Goal: Check status: Check status

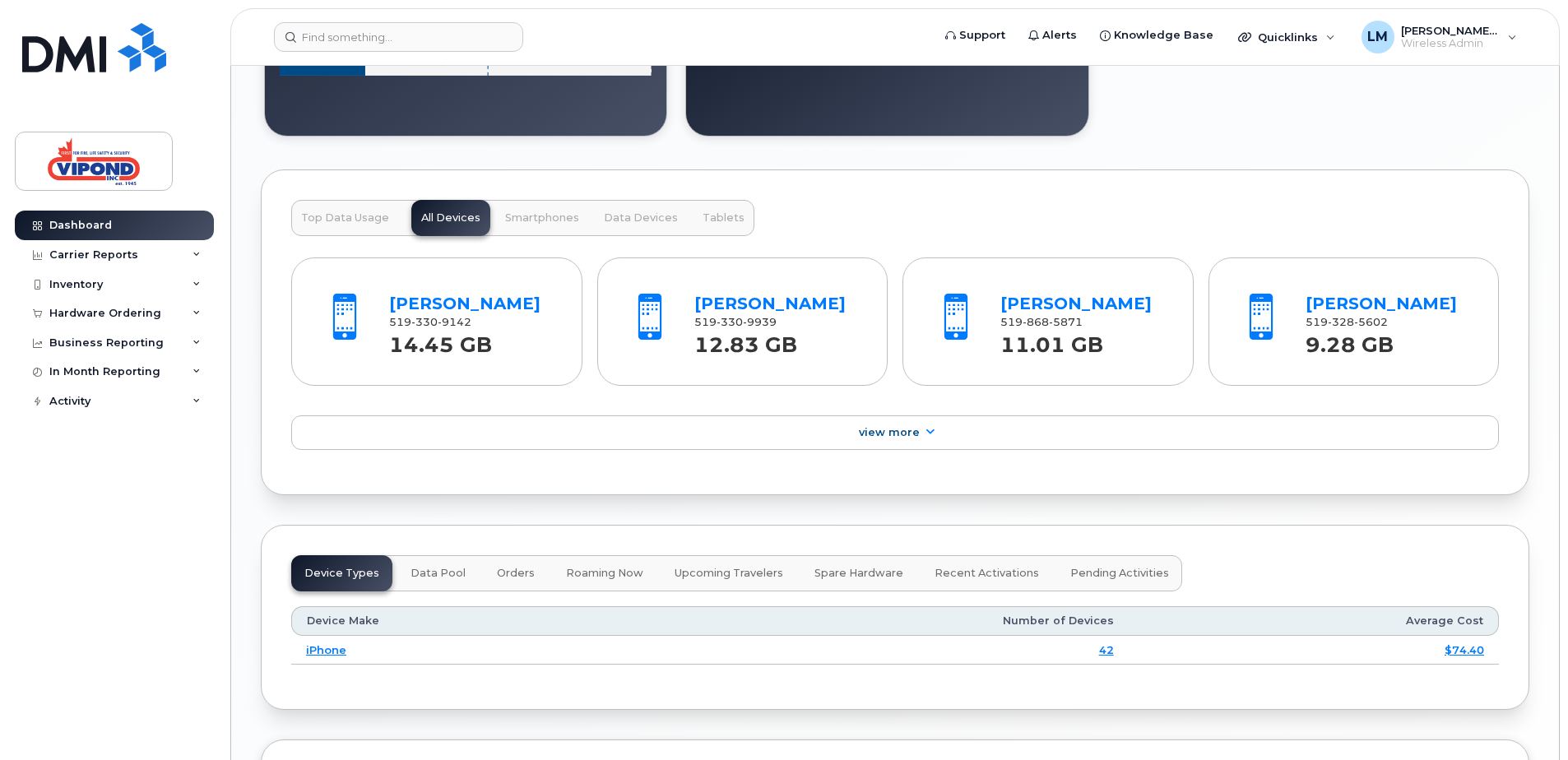
scroll to position [1646, 0]
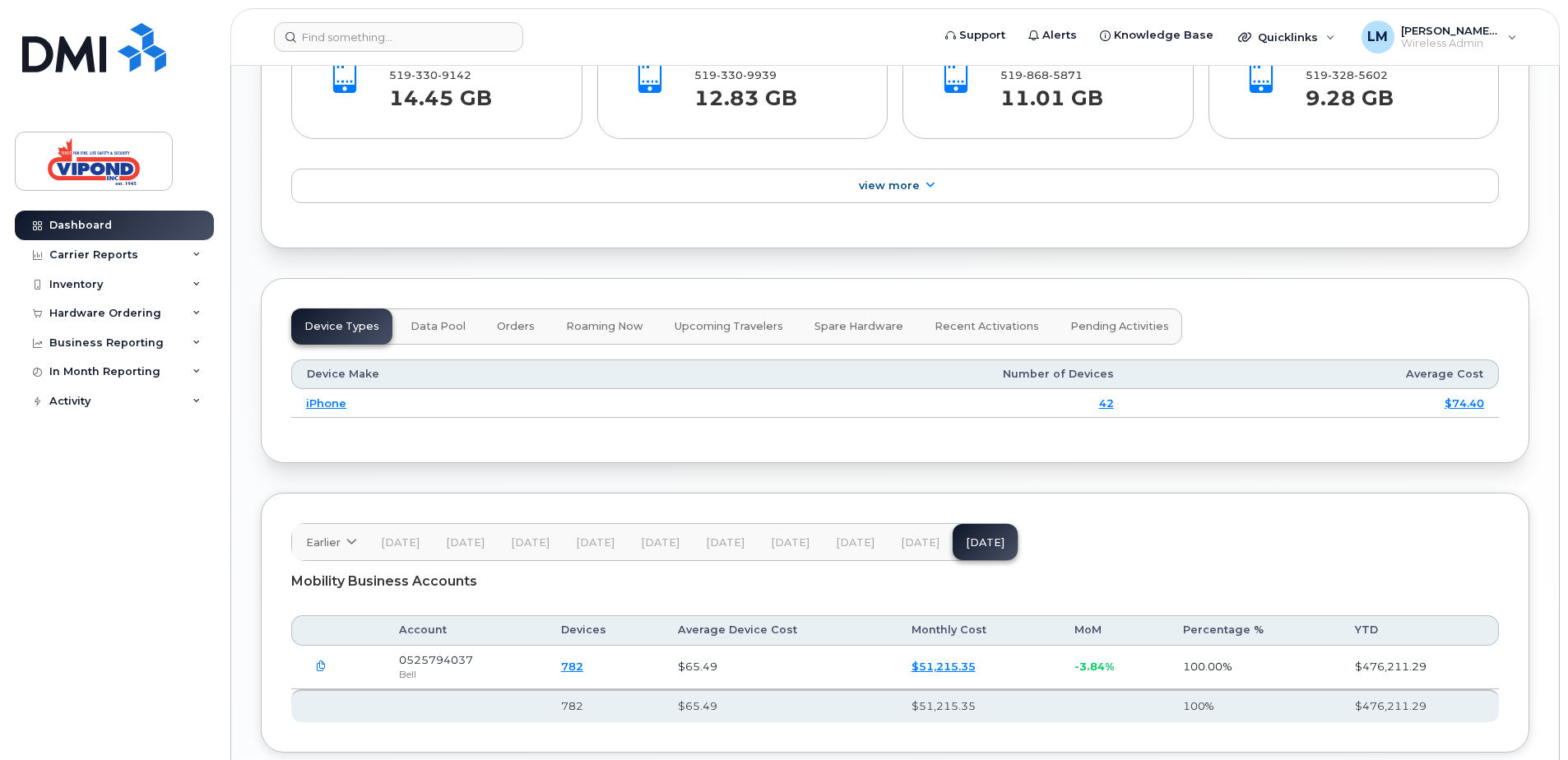
click at [343, 324] on div "Device Types Data Pool Orders Roaming Now Upcoming Travelers Spare Hardware Rec…" at bounding box center [736, 326] width 891 height 36
drag, startPoint x: 330, startPoint y: 403, endPoint x: 604, endPoint y: 452, distance: 278.3
click at [331, 403] on link "iPhone" at bounding box center [326, 403] width 40 height 13
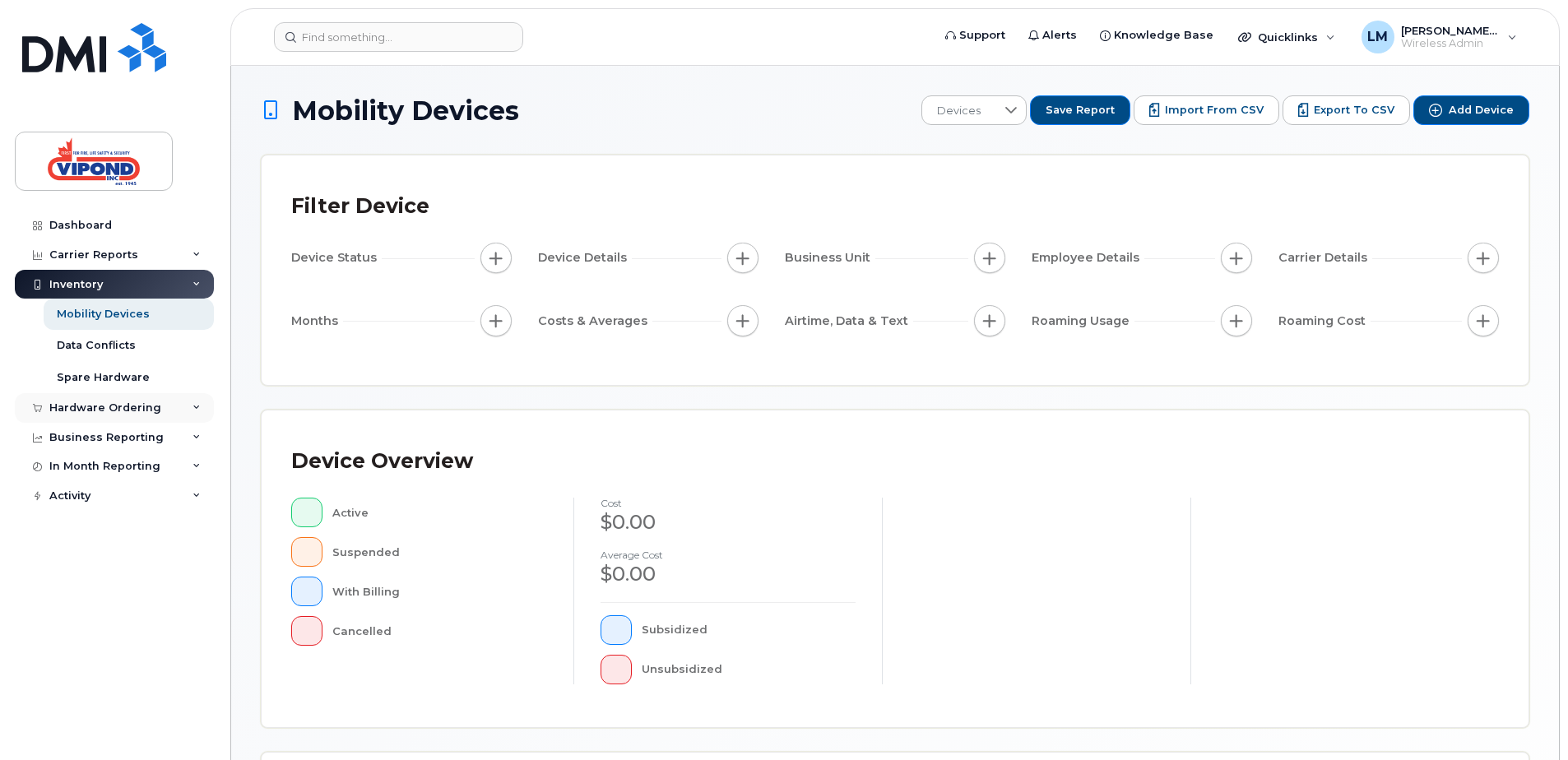
click at [124, 403] on div "Hardware Ordering" at bounding box center [105, 408] width 112 height 13
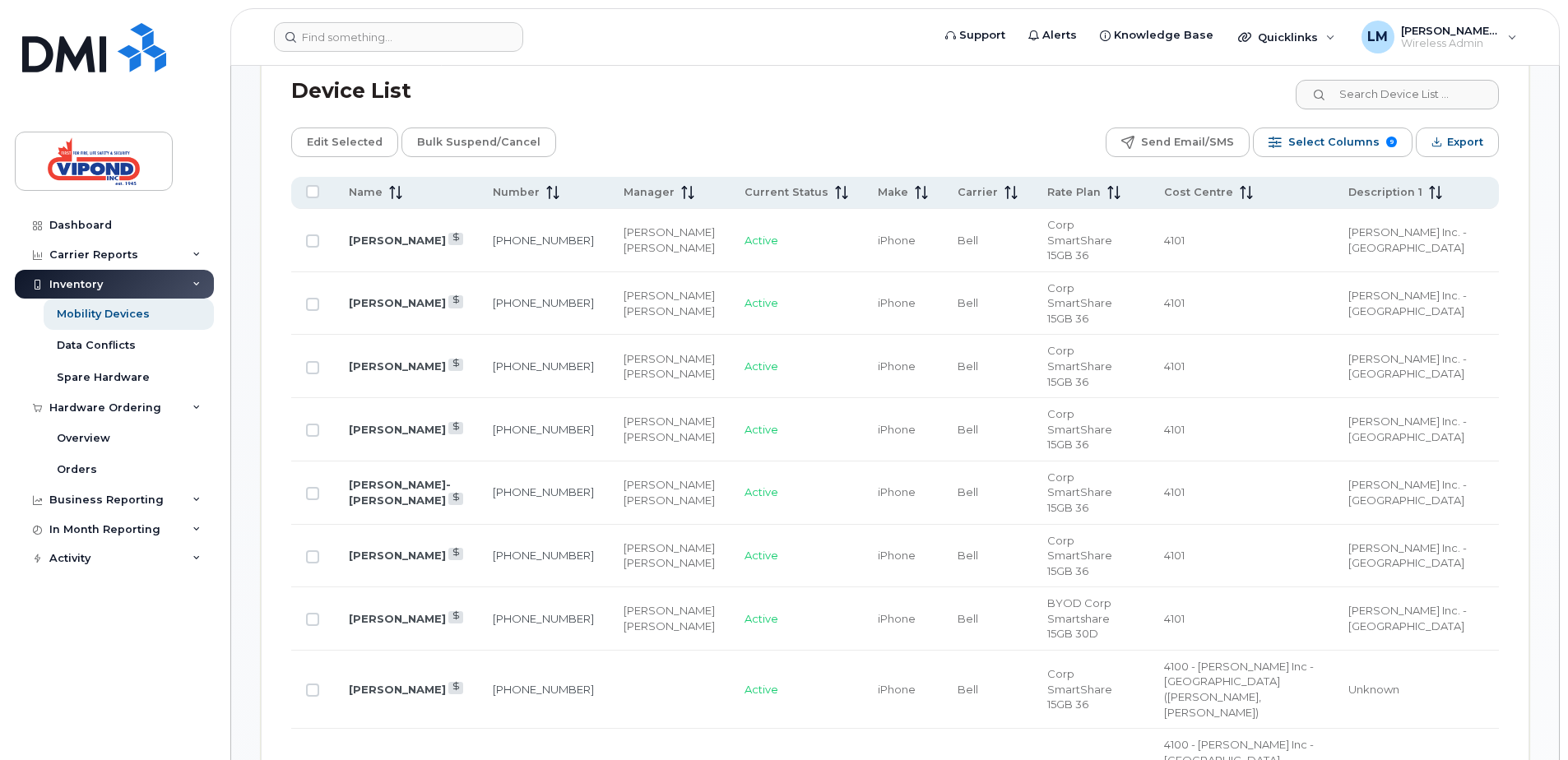
scroll to position [823, 0]
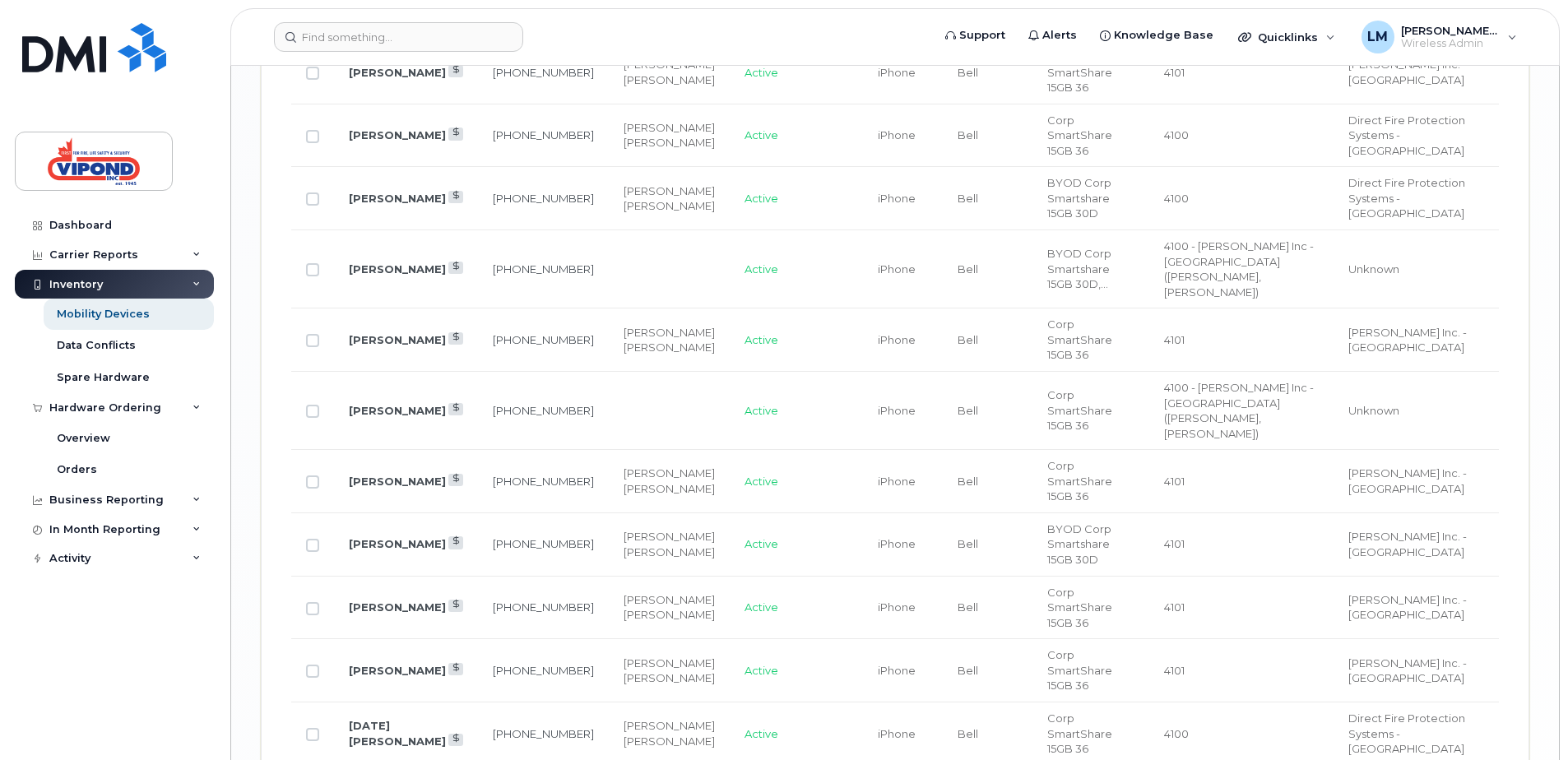
scroll to position [2633, 0]
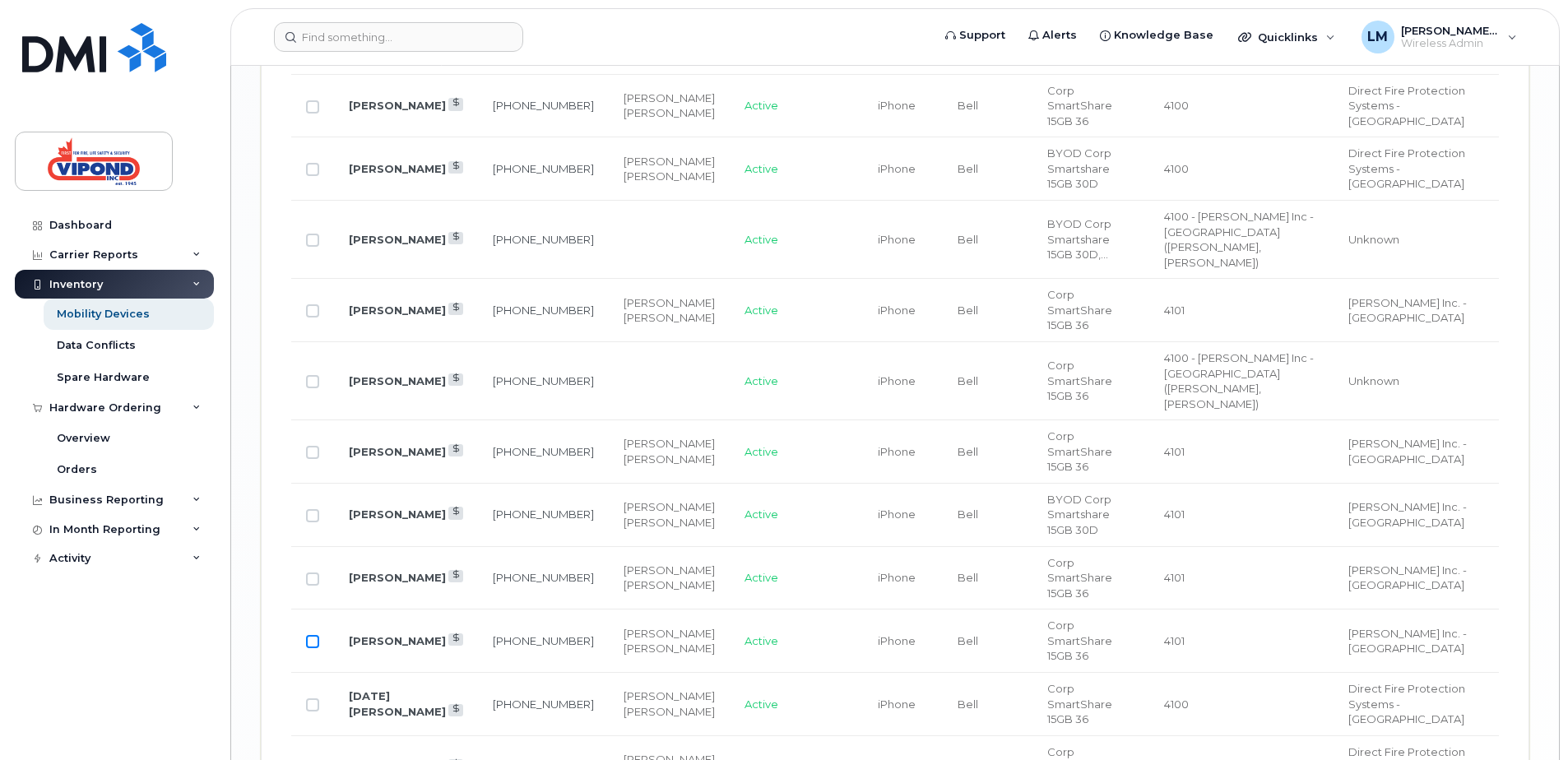
click at [317, 635] on input "Row Unselected" at bounding box center [313, 642] width 13 height 13
click at [317, 635] on input "Row Selected" at bounding box center [313, 642] width 13 height 13
checkbox input "false"
click at [367, 634] on link "[PERSON_NAME]" at bounding box center [397, 641] width 97 height 13
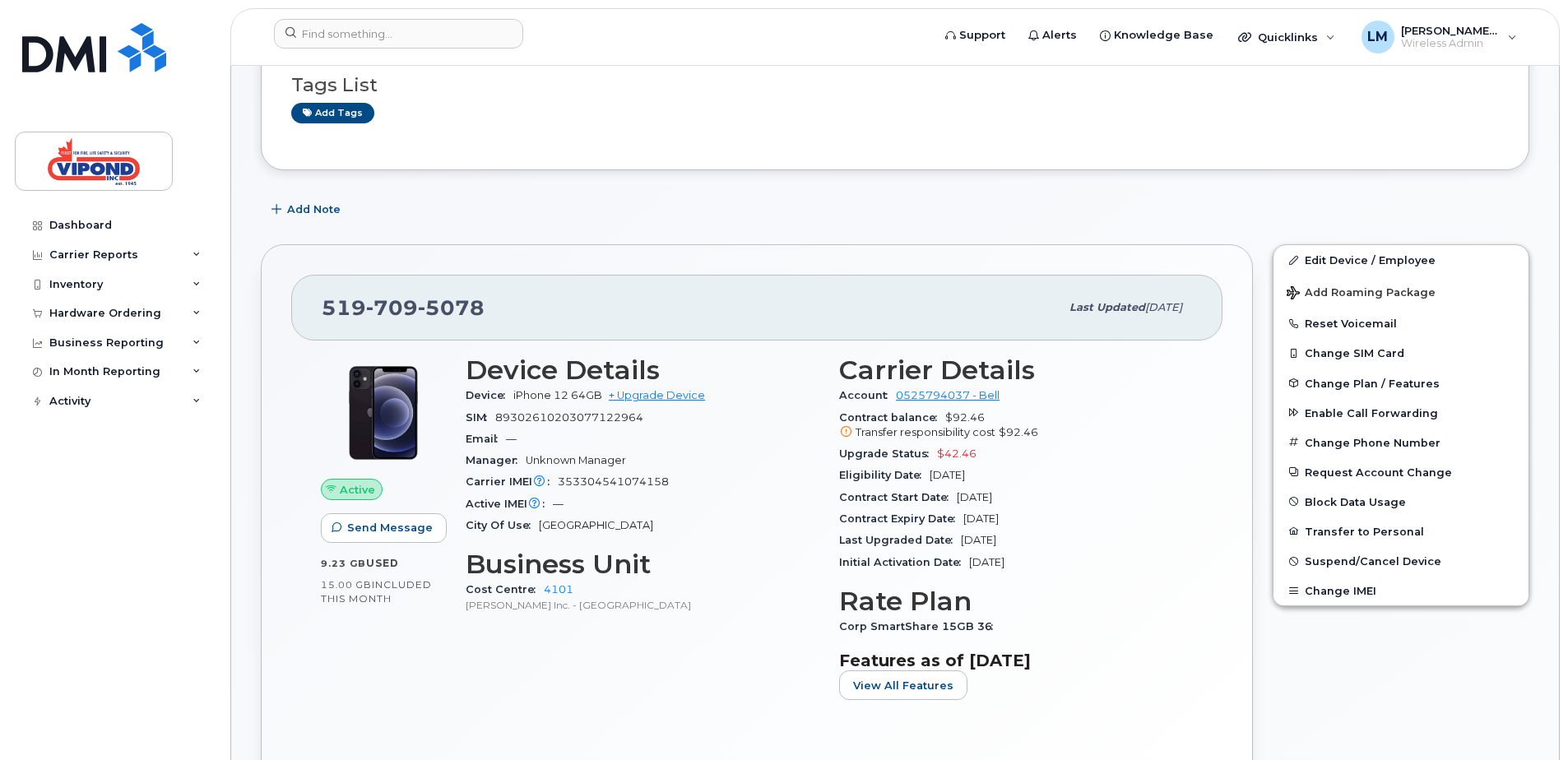
scroll to position [247, 0]
